Goal: Navigation & Orientation: Find specific page/section

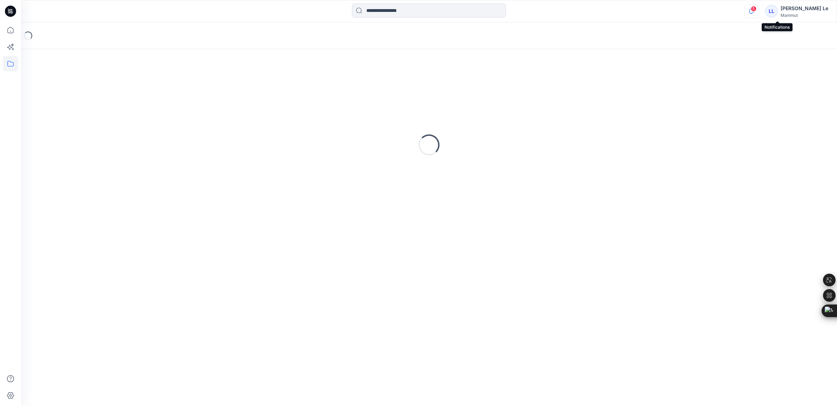
click at [758, 12] on icon "button" at bounding box center [750, 11] width 13 height 14
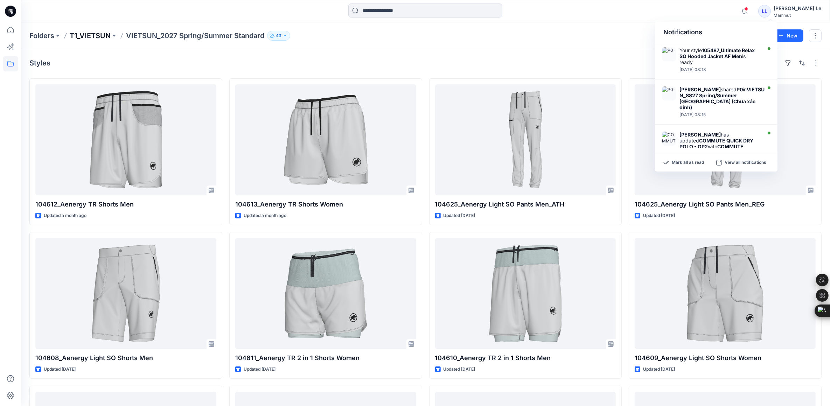
click at [95, 32] on p "T1_VIETSUN" at bounding box center [90, 36] width 41 height 10
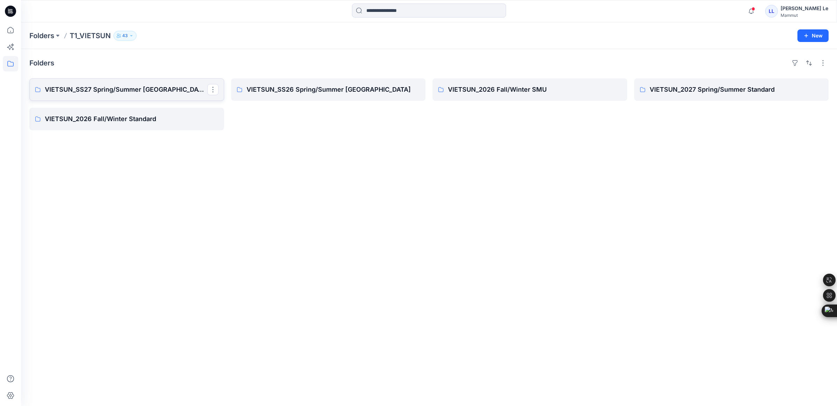
click at [69, 92] on p "VIETSUN_SS27 Spring/Summer [GEOGRAPHIC_DATA]" at bounding box center [126, 90] width 162 height 10
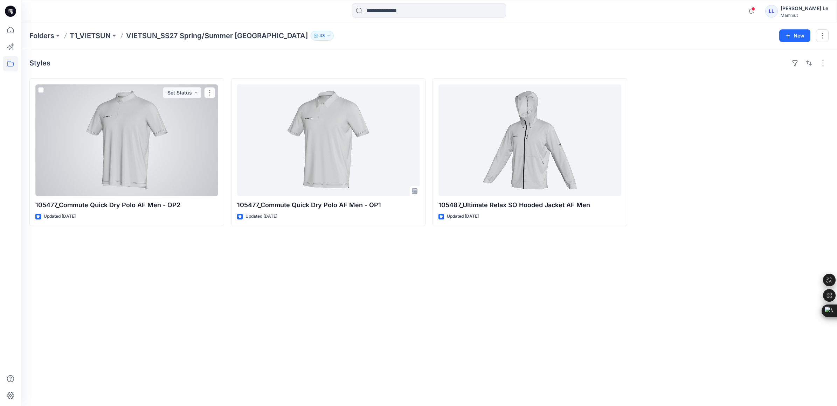
click at [111, 144] on div at bounding box center [126, 140] width 183 height 112
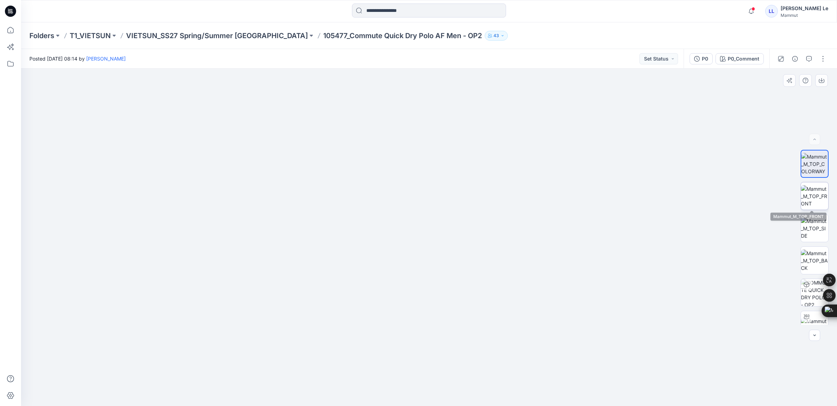
click at [816, 200] on img at bounding box center [814, 196] width 27 height 22
click at [811, 230] on img at bounding box center [814, 228] width 27 height 22
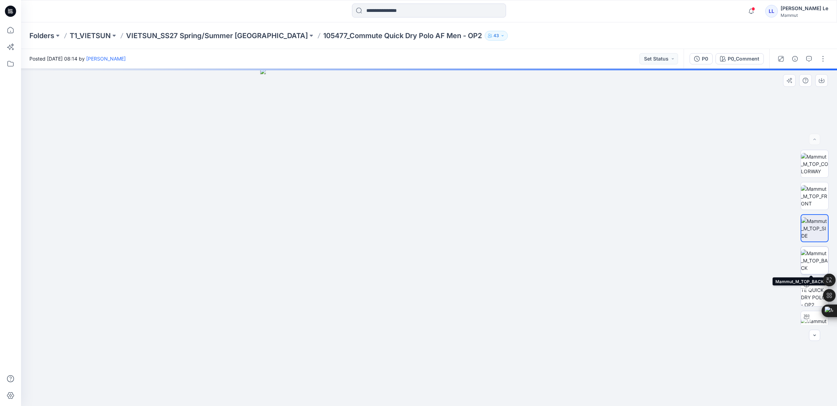
click at [813, 260] on img at bounding box center [814, 261] width 27 height 22
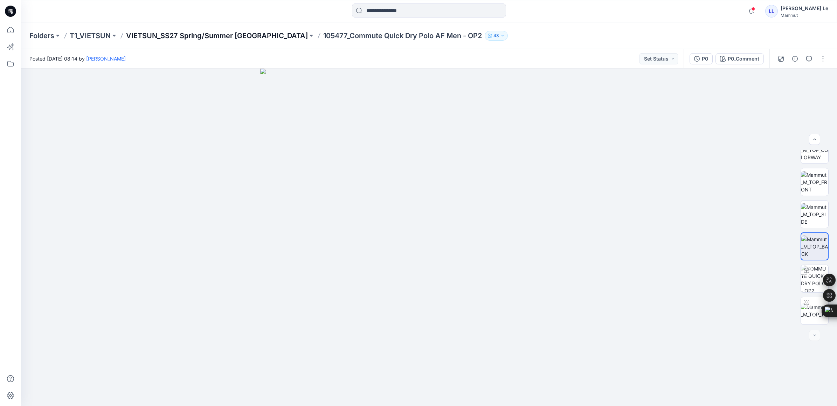
click at [253, 37] on p "VIETSUN_SS27 Spring/Summer [GEOGRAPHIC_DATA]" at bounding box center [217, 36] width 182 height 10
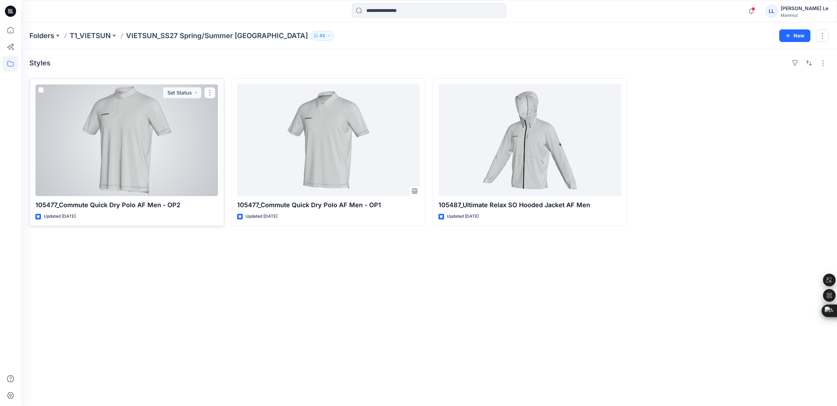
click at [173, 142] on div at bounding box center [126, 140] width 183 height 112
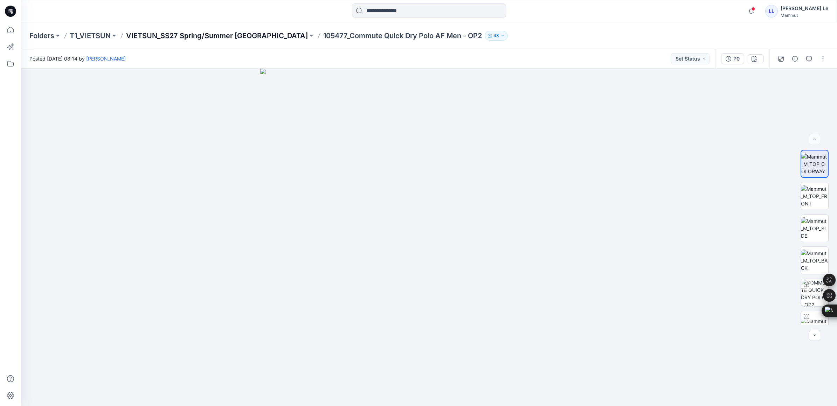
click at [176, 34] on p "VIETSUN_SS27 Spring/Summer [GEOGRAPHIC_DATA]" at bounding box center [217, 36] width 182 height 10
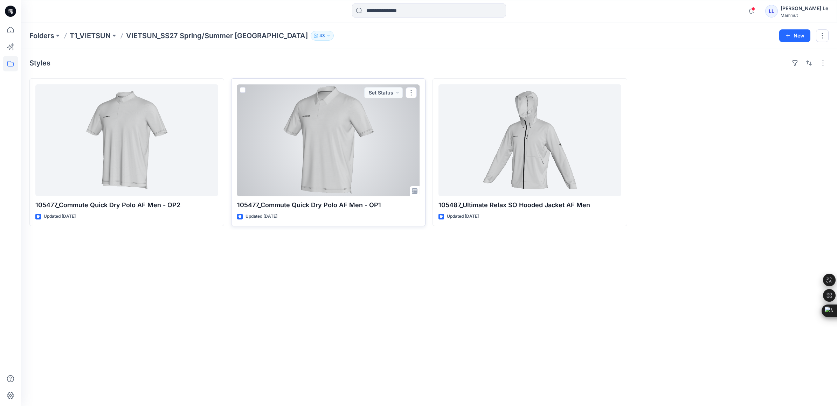
click at [321, 133] on div at bounding box center [328, 140] width 183 height 112
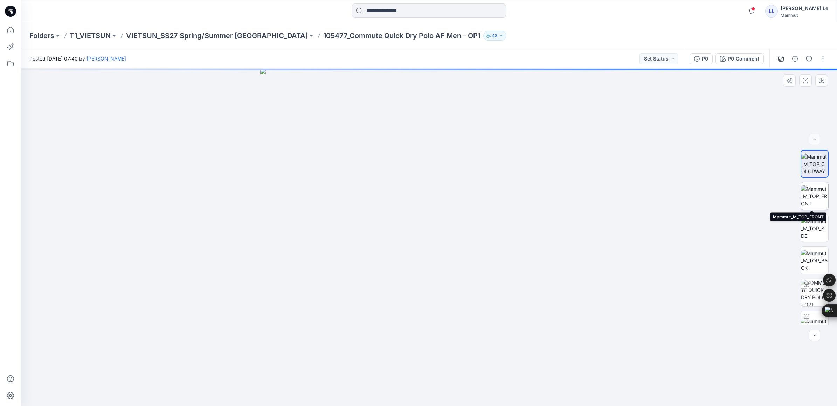
click at [809, 196] on img at bounding box center [814, 196] width 27 height 22
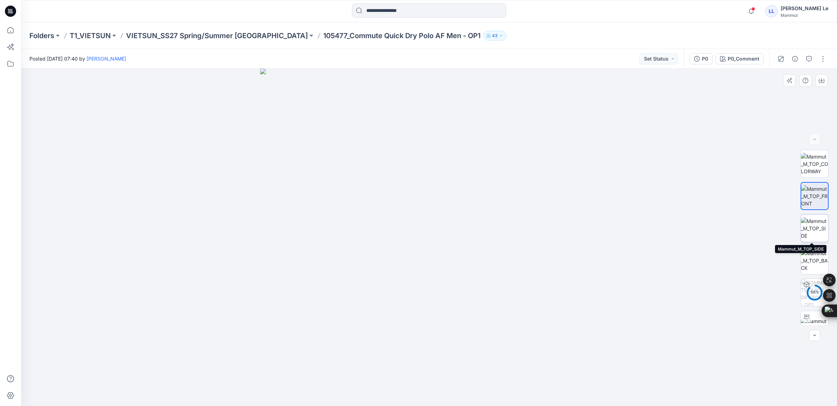
click at [813, 227] on img at bounding box center [814, 228] width 27 height 22
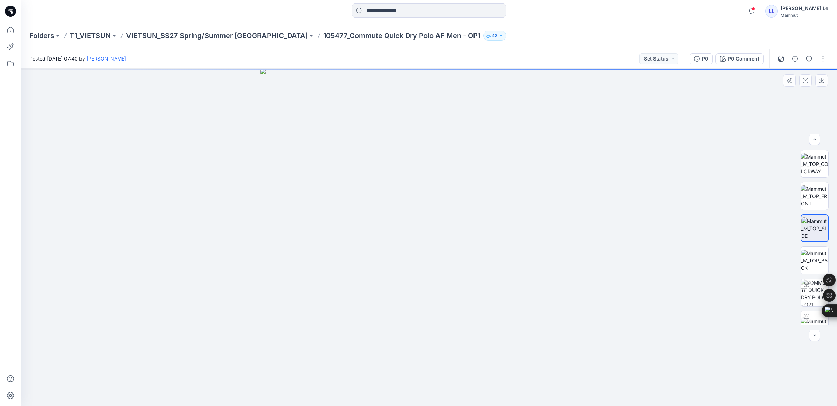
scroll to position [14, 0]
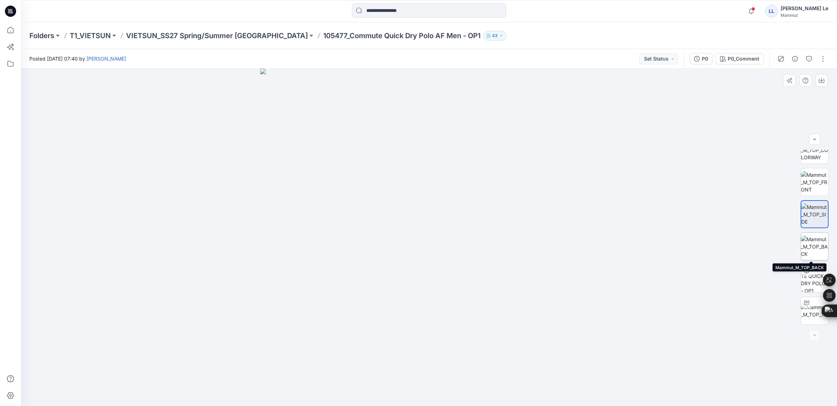
click at [813, 241] on img at bounding box center [814, 247] width 27 height 22
click at [172, 38] on p "VIETSUN_SS27 Spring/Summer [GEOGRAPHIC_DATA]" at bounding box center [217, 36] width 182 height 10
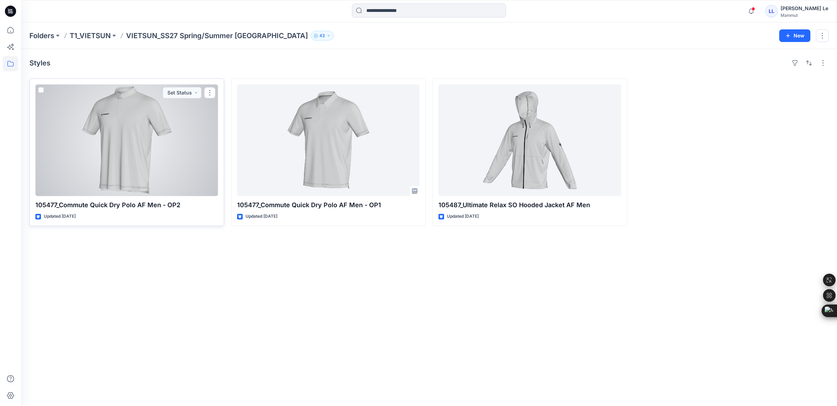
click at [125, 118] on div at bounding box center [126, 140] width 183 height 112
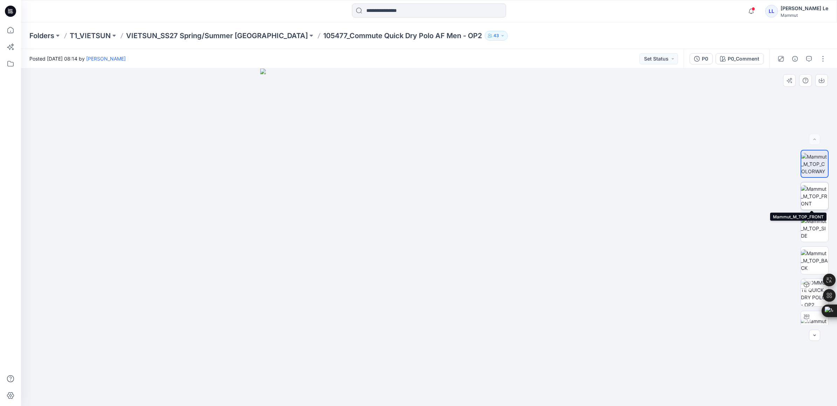
click at [816, 188] on img at bounding box center [814, 196] width 27 height 22
click at [806, 226] on img at bounding box center [814, 228] width 27 height 22
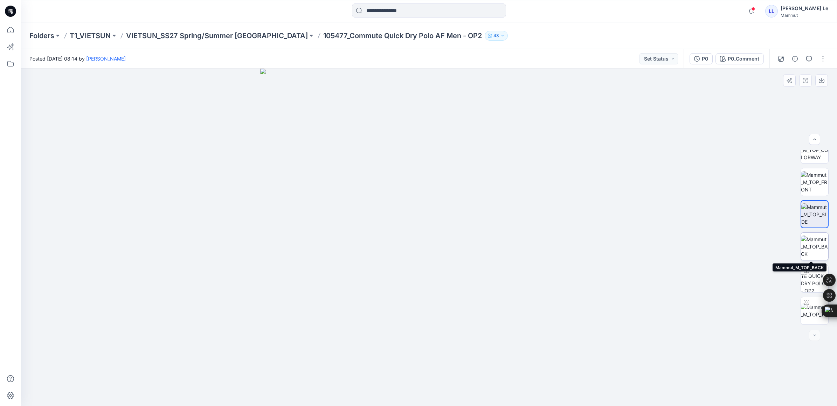
click at [815, 238] on img at bounding box center [814, 247] width 27 height 22
click at [173, 31] on p "VIETSUN_SS27 Spring/Summer [GEOGRAPHIC_DATA]" at bounding box center [217, 36] width 182 height 10
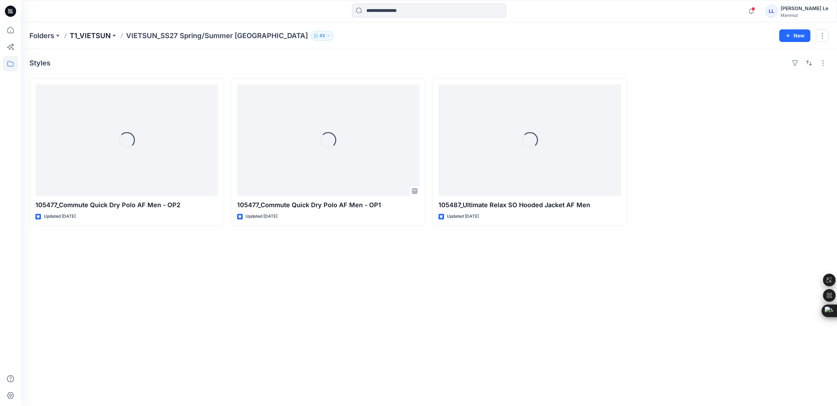
click at [92, 36] on p "T1_VIETSUN" at bounding box center [90, 36] width 41 height 10
